Goal: Task Accomplishment & Management: Manage account settings

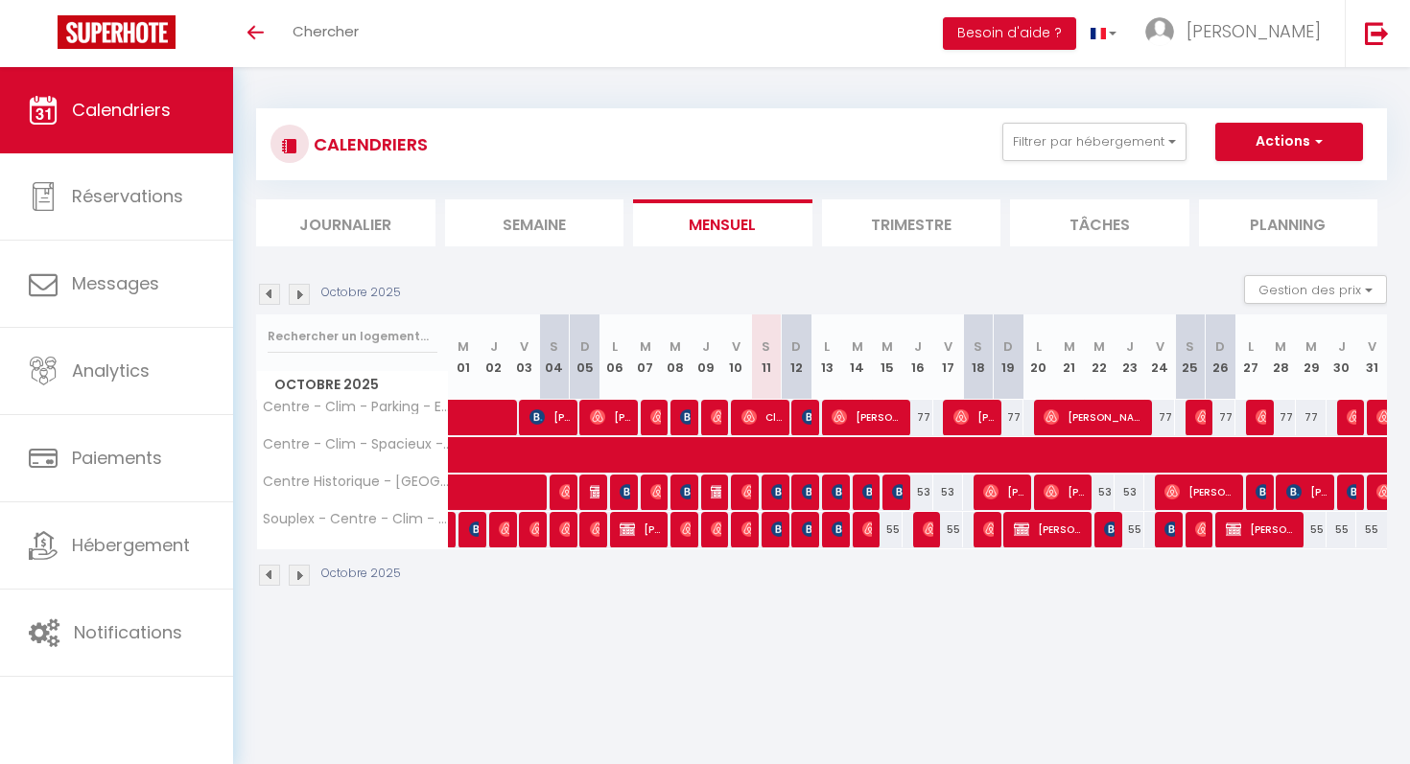
click at [302, 578] on img at bounding box center [299, 575] width 21 height 21
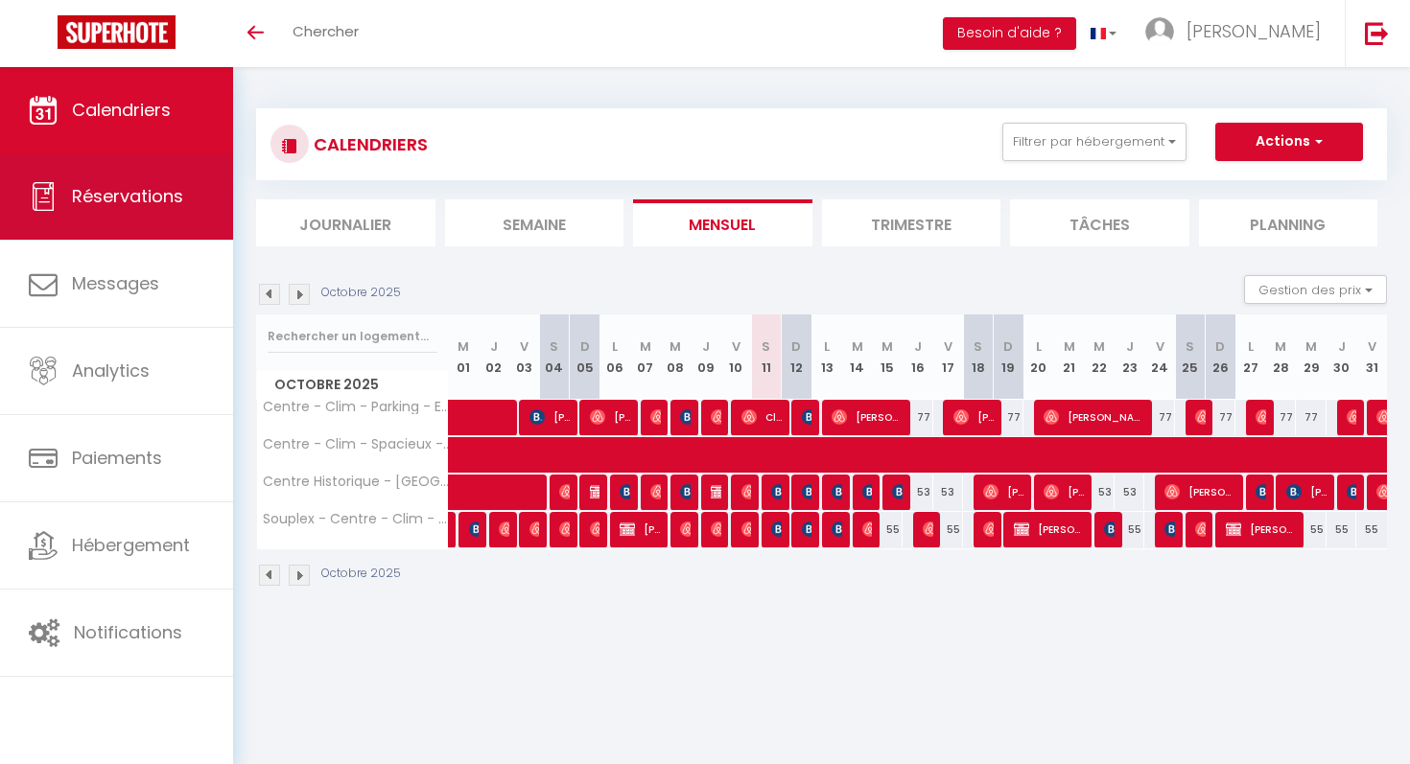
click at [43, 199] on icon at bounding box center [43, 196] width 29 height 29
select select "not_cancelled"
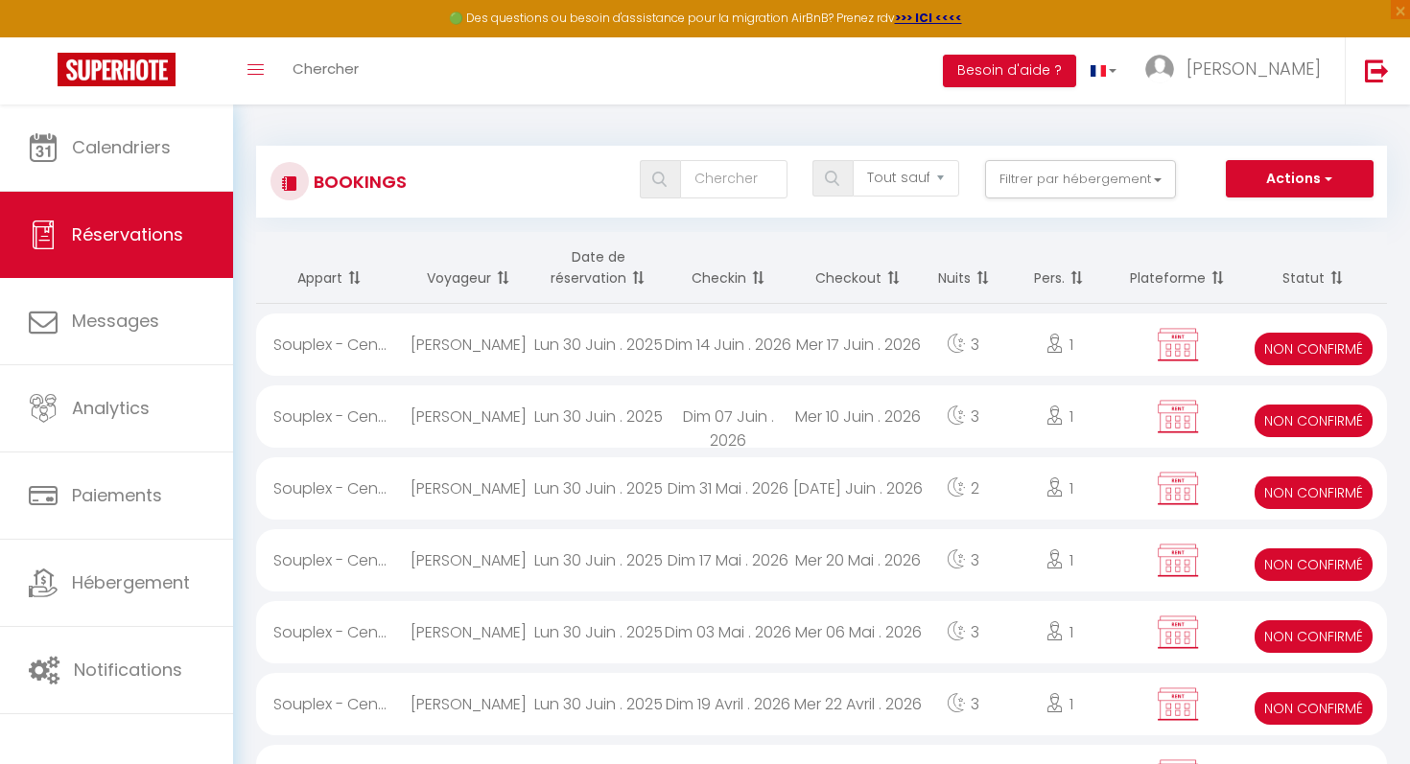
click at [577, 267] on th "Date de réservation" at bounding box center [598, 268] width 130 height 72
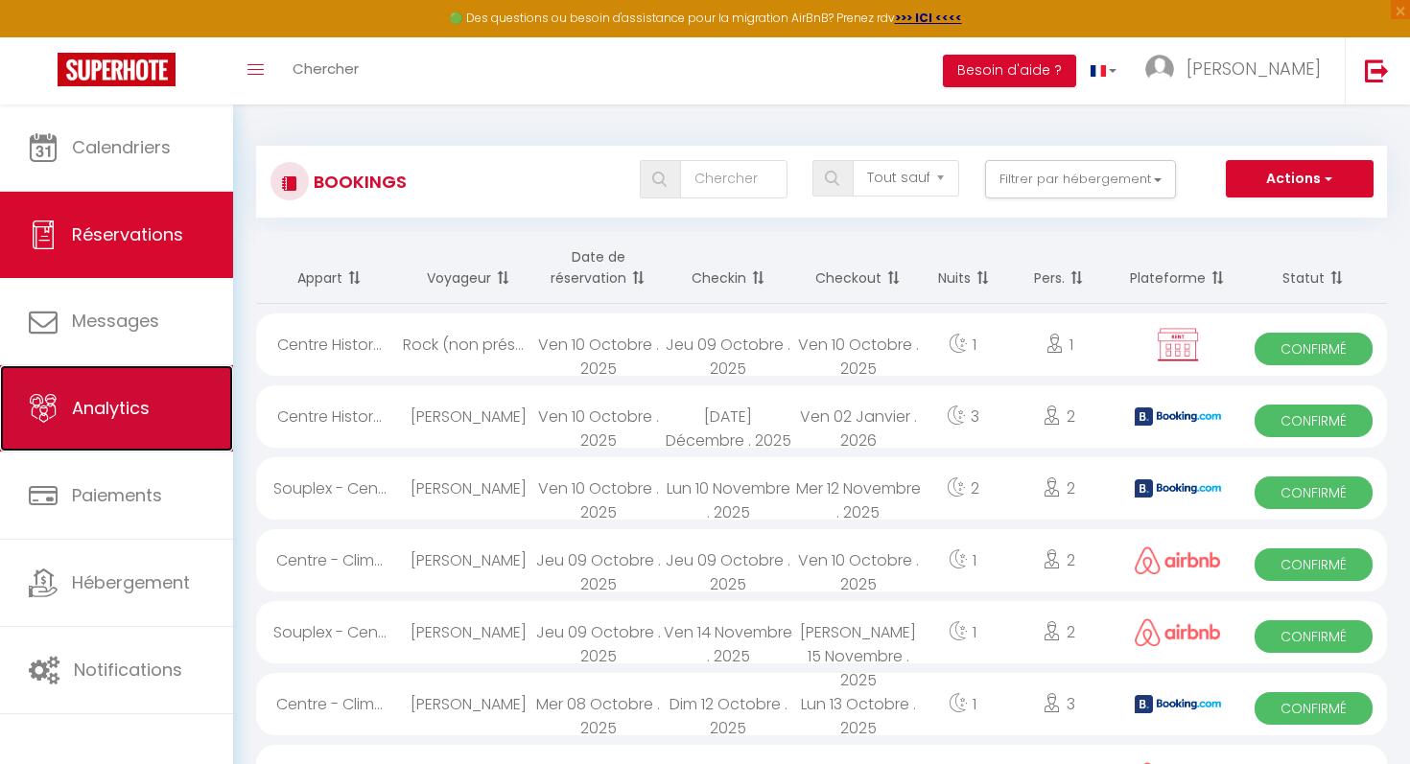
click at [181, 405] on link "Analytics" at bounding box center [116, 408] width 233 height 86
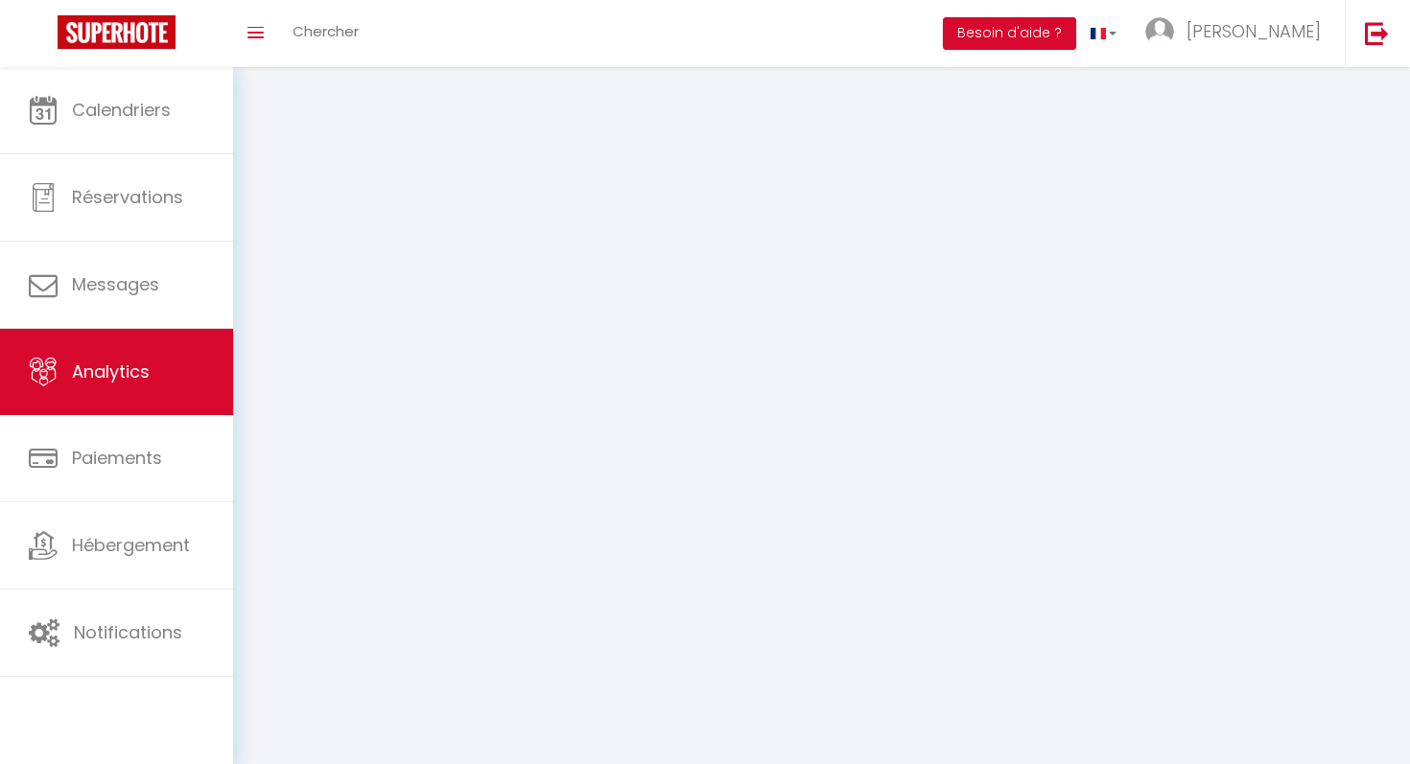
select select "2025"
select select "10"
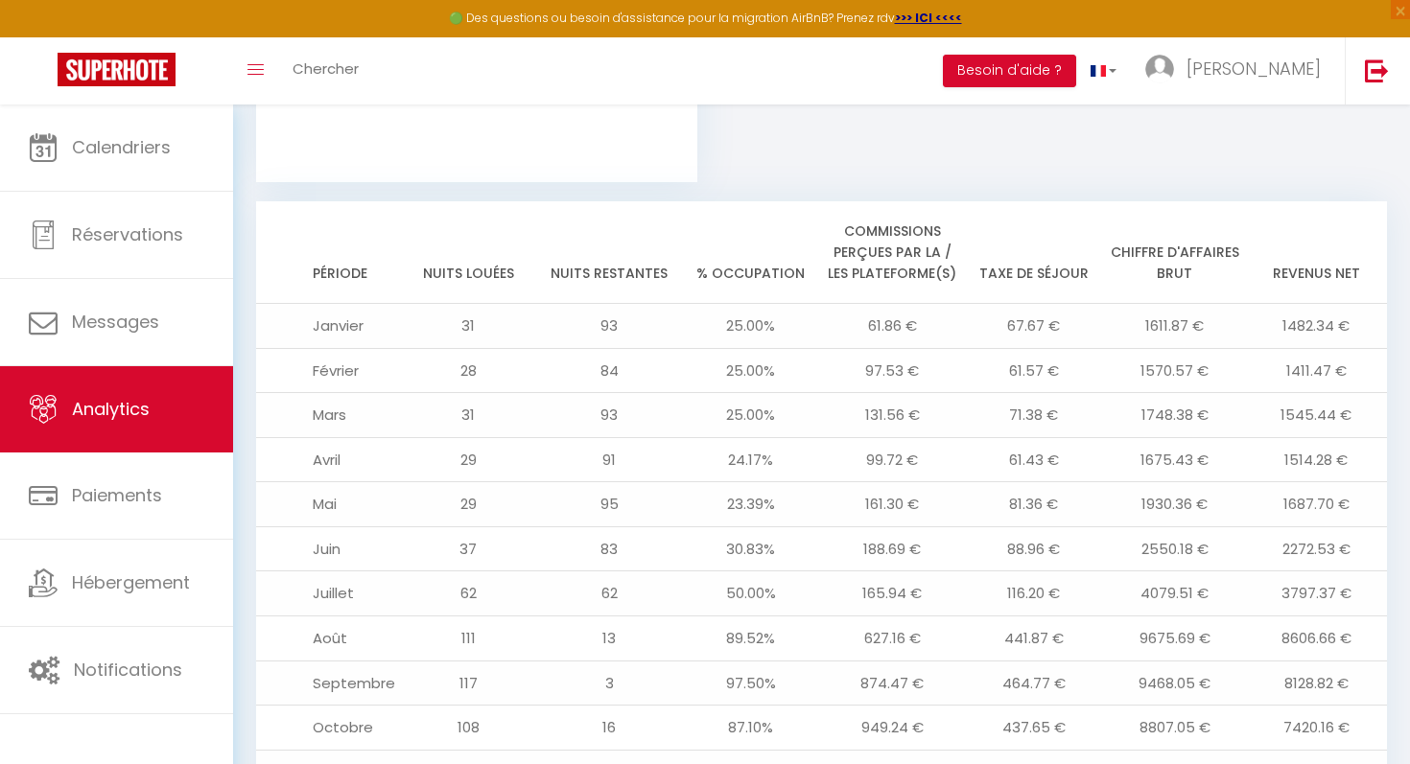
scroll to position [2185, 0]
